Goal: Find contact information: Find contact information

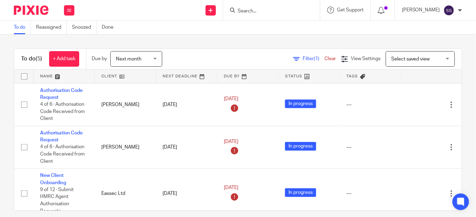
click at [268, 12] on input "Search" at bounding box center [268, 11] width 62 height 6
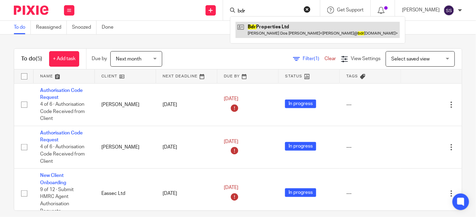
type input "bdr"
click at [291, 28] on link at bounding box center [318, 30] width 164 height 16
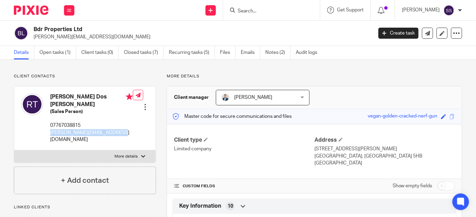
drag, startPoint x: 50, startPoint y: 131, endPoint x: 116, endPoint y: 133, distance: 65.8
click at [116, 133] on p "[PERSON_NAME][EMAIL_ADDRESS][DOMAIN_NAME]" at bounding box center [91, 136] width 83 height 14
drag, startPoint x: 116, startPoint y: 133, endPoint x: 110, endPoint y: 132, distance: 6.3
copy p "[PERSON_NAME][EMAIL_ADDRESS][DOMAIN_NAME]"
click at [253, 9] on input "Search" at bounding box center [268, 11] width 62 height 6
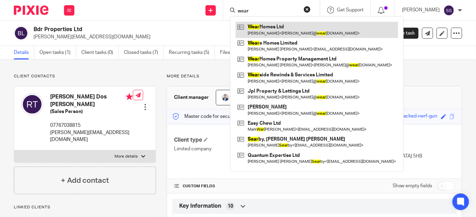
type input "wear"
click at [280, 30] on link at bounding box center [317, 30] width 163 height 16
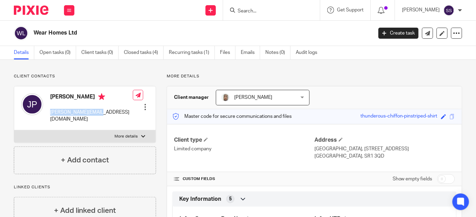
drag, startPoint x: 49, startPoint y: 111, endPoint x: 108, endPoint y: 112, distance: 59.5
click at [108, 112] on div "James Parkinson james@wearhomes.com Edit contact Create client from contact Exp…" at bounding box center [84, 108] width 141 height 44
drag, startPoint x: 108, startPoint y: 112, endPoint x: 100, endPoint y: 111, distance: 8.0
click at [100, 111] on p "james@wearhomes.com" at bounding box center [91, 116] width 83 height 14
copy p "james@wearhomes.com"
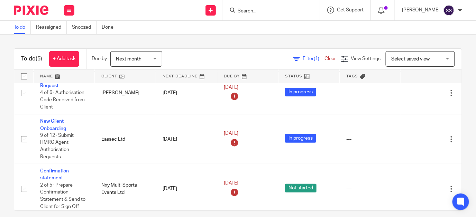
scroll to position [55, 0]
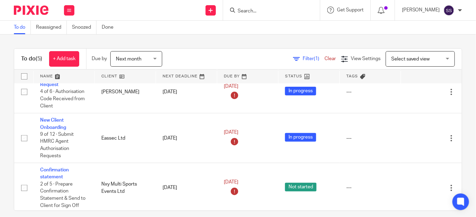
click at [455, 139] on div "To do (5) + Add task Due by Next month Next month Today Tomorrow This week Next…" at bounding box center [238, 126] width 476 height 183
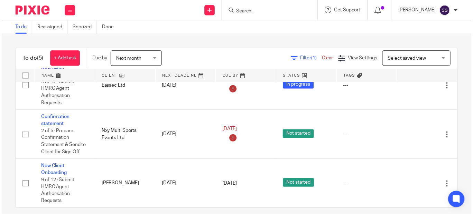
scroll to position [110, 0]
